Goal: Transaction & Acquisition: Purchase product/service

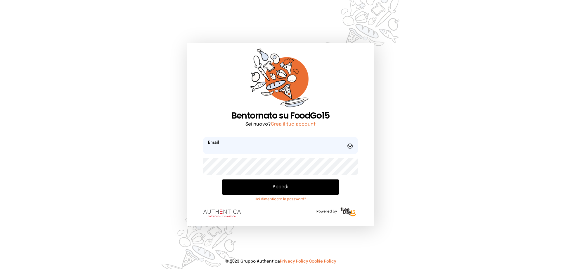
click at [233, 146] on input "email" at bounding box center [280, 145] width 154 height 16
type input "**********"
click at [222, 179] on button "Accedi" at bounding box center [280, 186] width 117 height 15
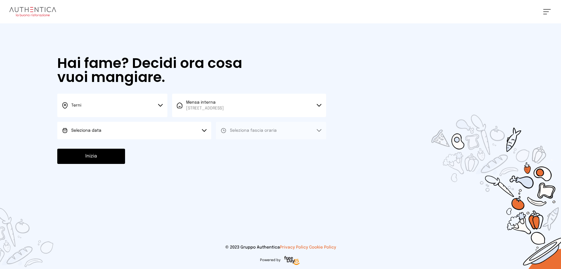
click at [102, 128] on button "Seleziona data" at bounding box center [134, 131] width 154 height 18
click at [92, 146] on span "[DATE], [DATE]" at bounding box center [85, 147] width 29 height 6
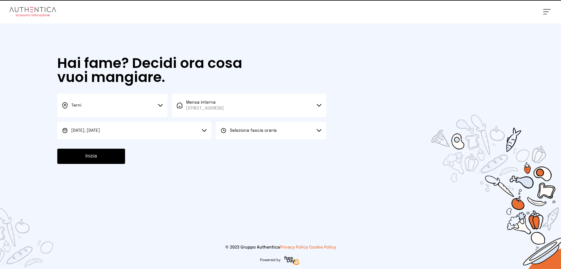
click at [265, 128] on span "Seleziona fascia oraria" at bounding box center [253, 130] width 47 height 4
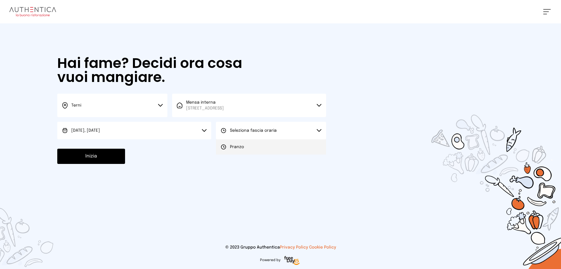
click at [257, 144] on li "Pranzo" at bounding box center [271, 146] width 110 height 15
click at [82, 157] on button "Inizia" at bounding box center [91, 155] width 68 height 15
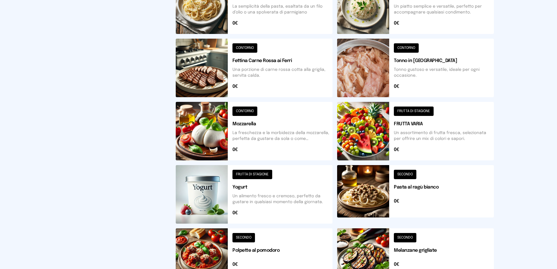
scroll to position [209, 0]
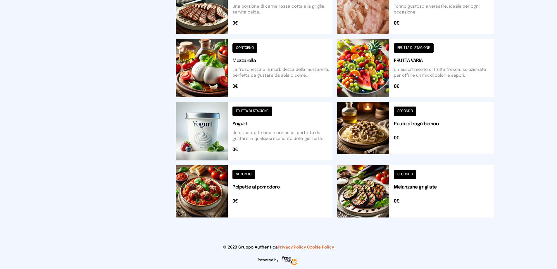
click at [239, 187] on button at bounding box center [254, 191] width 157 height 52
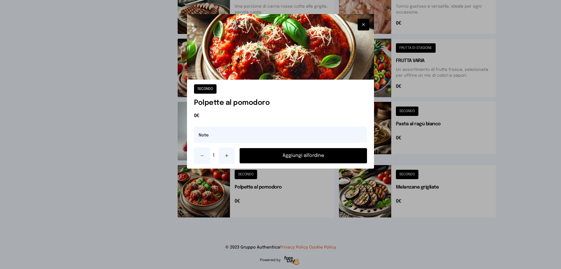
click at [273, 160] on button "Aggiungi all'ordine" at bounding box center [303, 155] width 127 height 15
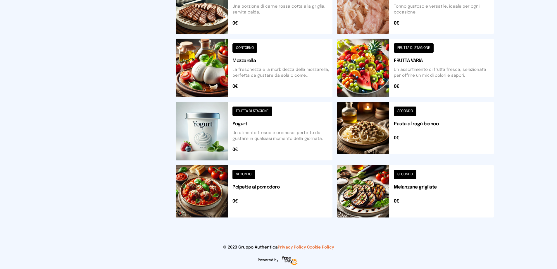
click at [368, 190] on button at bounding box center [415, 191] width 157 height 52
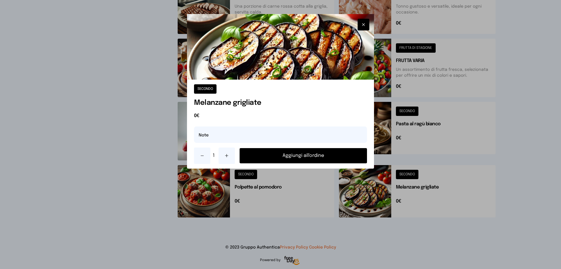
click at [315, 157] on button "Aggiungi all'ordine" at bounding box center [303, 155] width 127 height 15
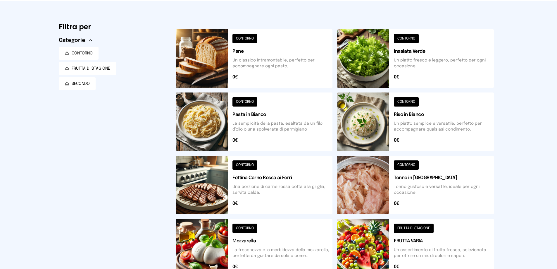
scroll to position [0, 0]
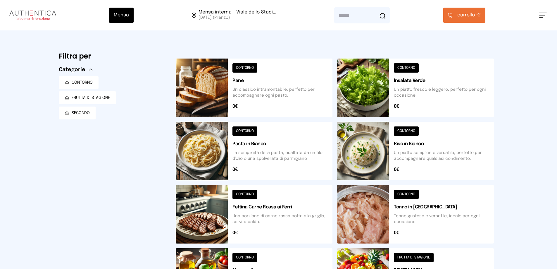
click at [214, 77] on button at bounding box center [254, 87] width 157 height 58
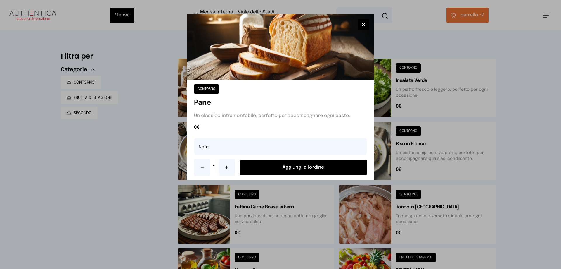
click at [290, 172] on button "Aggiungi all'ordine" at bounding box center [303, 167] width 127 height 15
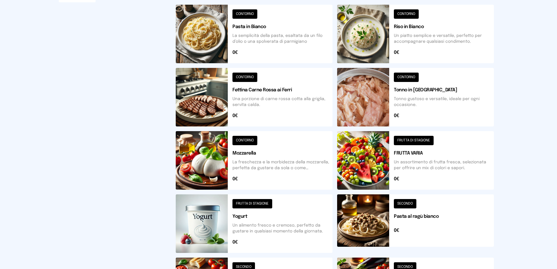
scroll to position [209, 0]
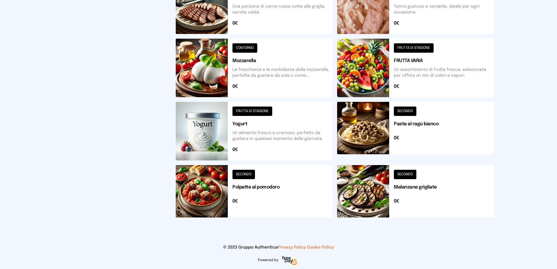
click at [383, 194] on button at bounding box center [415, 191] width 157 height 52
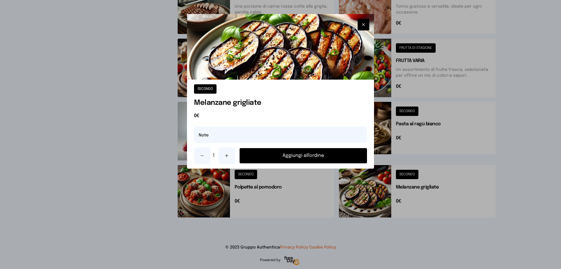
click at [313, 153] on button "Aggiungi all'ordine" at bounding box center [303, 155] width 127 height 15
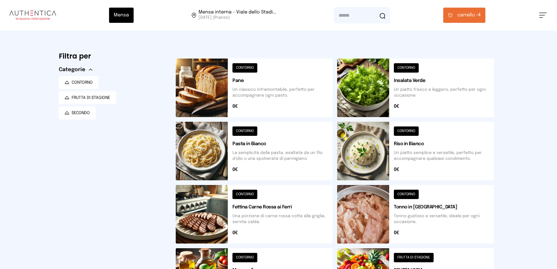
scroll to position [146, 0]
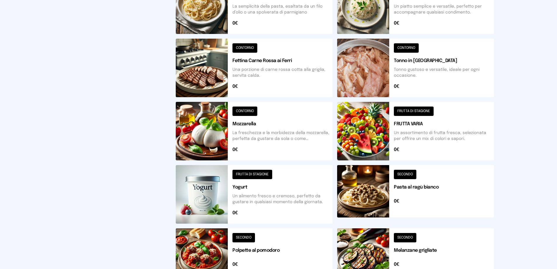
click at [222, 207] on button at bounding box center [254, 194] width 157 height 58
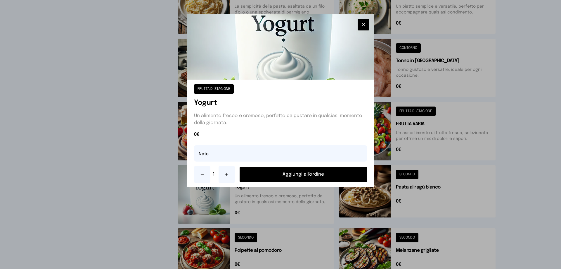
click at [271, 172] on button "Aggiungi all'ordine" at bounding box center [303, 174] width 127 height 15
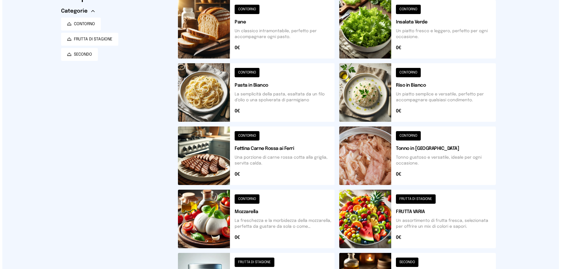
scroll to position [0, 0]
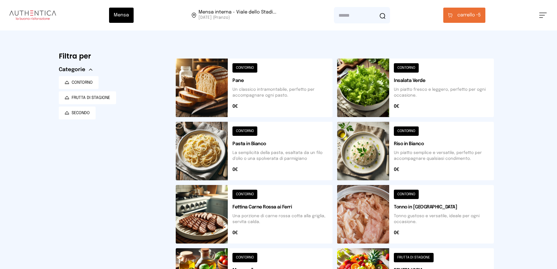
click at [462, 13] on span "carrello •" at bounding box center [467, 15] width 21 height 7
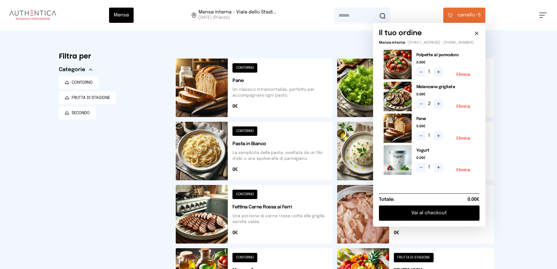
click at [404, 216] on button "Vai al checkout" at bounding box center [429, 212] width 101 height 15
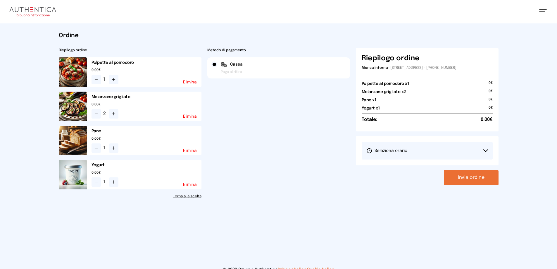
click at [428, 145] on button "Seleziona orario" at bounding box center [427, 151] width 131 height 18
click at [407, 168] on span "1° Turno (13:00 - 15:00)" at bounding box center [388, 167] width 44 height 6
click at [469, 174] on button "Invia ordine" at bounding box center [471, 177] width 55 height 15
